Goal: Check status: Check status

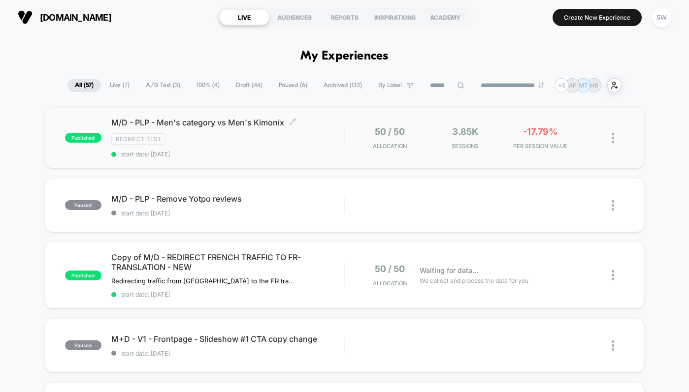
click at [317, 153] on span "start date: 17/09/2025" at bounding box center [227, 154] width 233 height 7
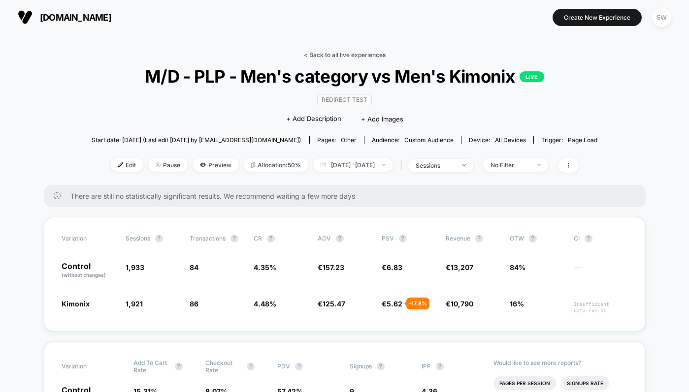
click at [327, 52] on link "< Back to all live experiences" at bounding box center [345, 54] width 82 height 7
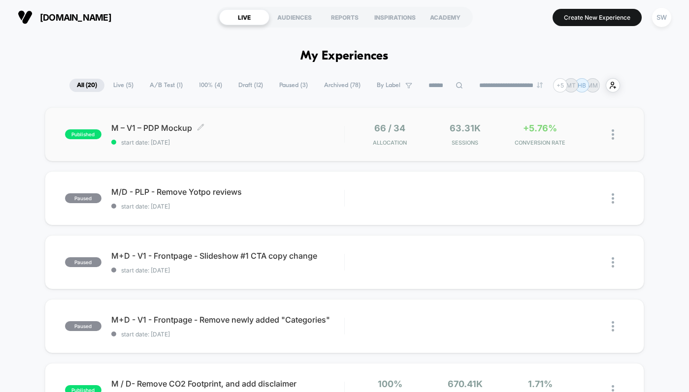
click at [288, 138] on div "M – V1 – PDP Mockup Click to edit experience details Click to edit experience d…" at bounding box center [227, 134] width 233 height 23
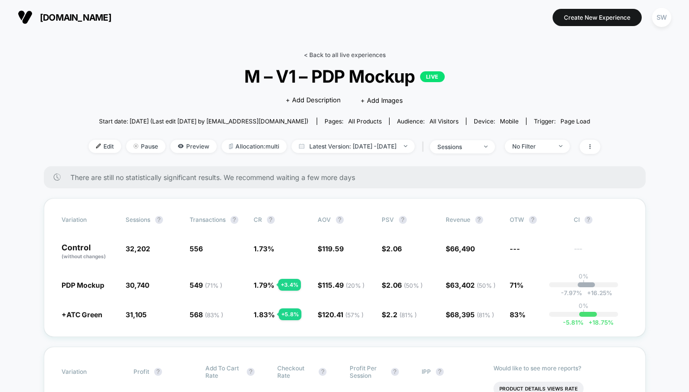
click at [323, 52] on link "< Back to all live experiences" at bounding box center [345, 54] width 82 height 7
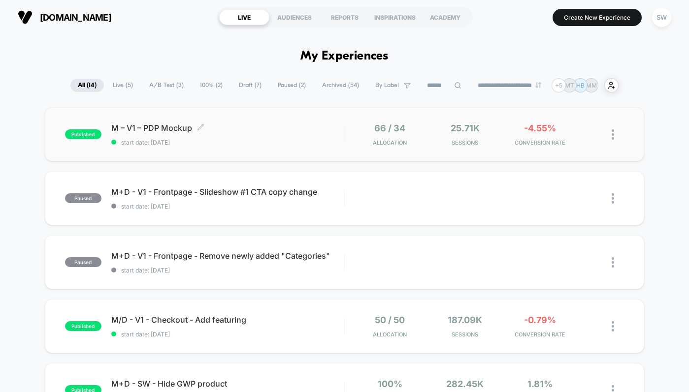
click at [270, 135] on div "M – V1 – PDP Mockup Click to edit experience details Click to edit experience d…" at bounding box center [227, 134] width 233 height 23
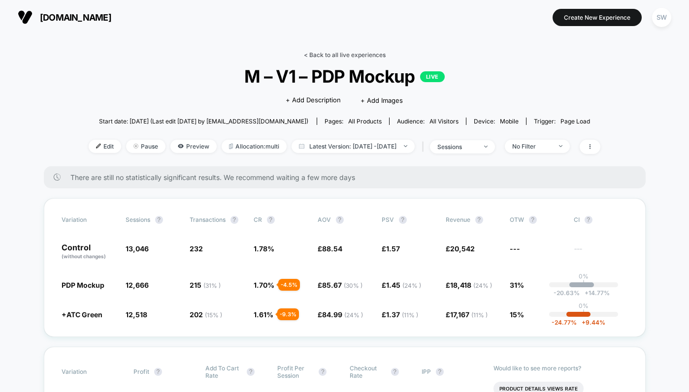
click at [328, 53] on link "< Back to all live experiences" at bounding box center [345, 54] width 82 height 7
